Goal: Information Seeking & Learning: Learn about a topic

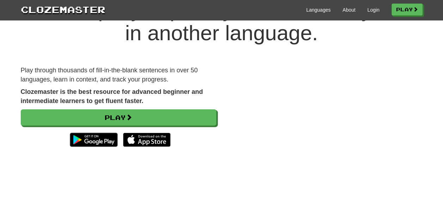
scroll to position [37, 0]
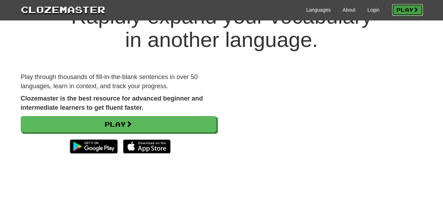
click at [405, 8] on link "Play" at bounding box center [406, 10] width 31 height 12
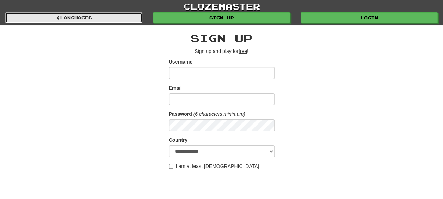
click at [46, 20] on link "Languages" at bounding box center [73, 17] width 137 height 11
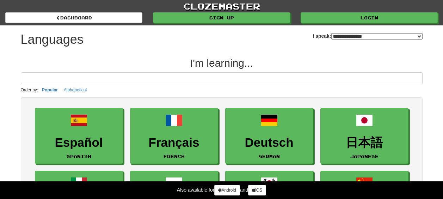
select select "*******"
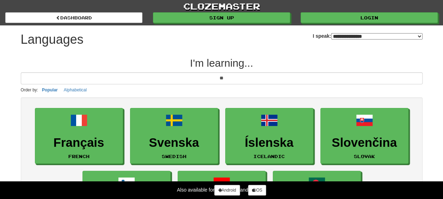
type input "*"
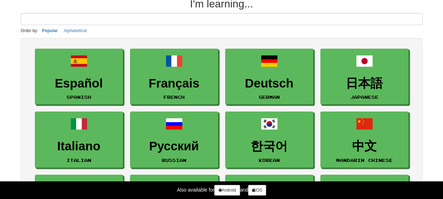
scroll to position [26, 0]
